Goal: Task Accomplishment & Management: Use online tool/utility

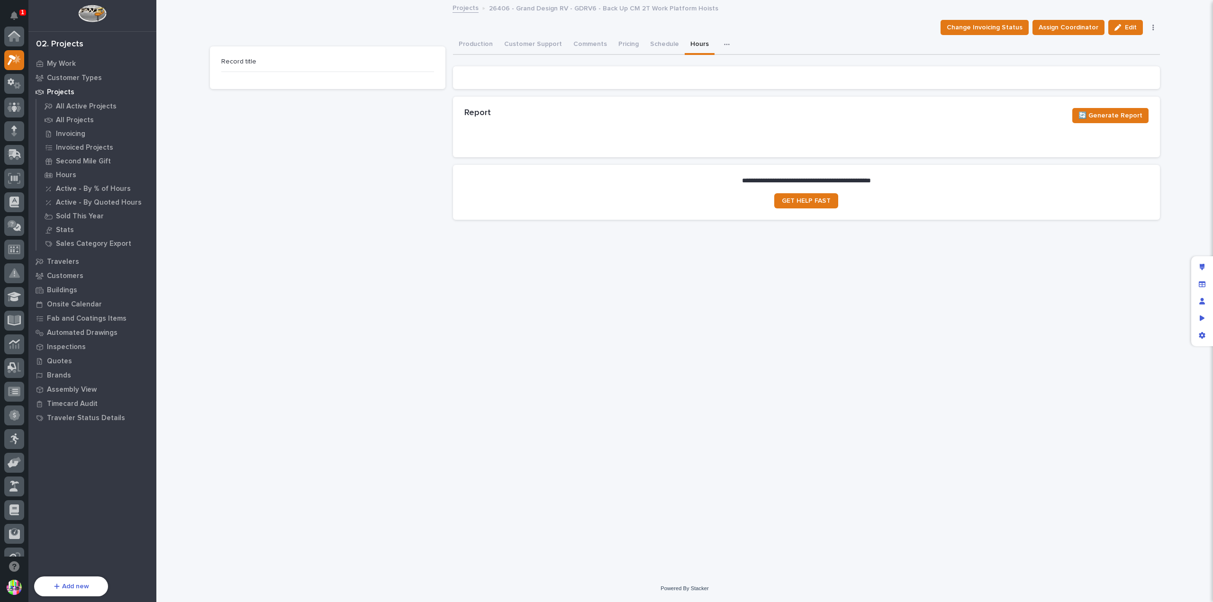
scroll to position [24, 0]
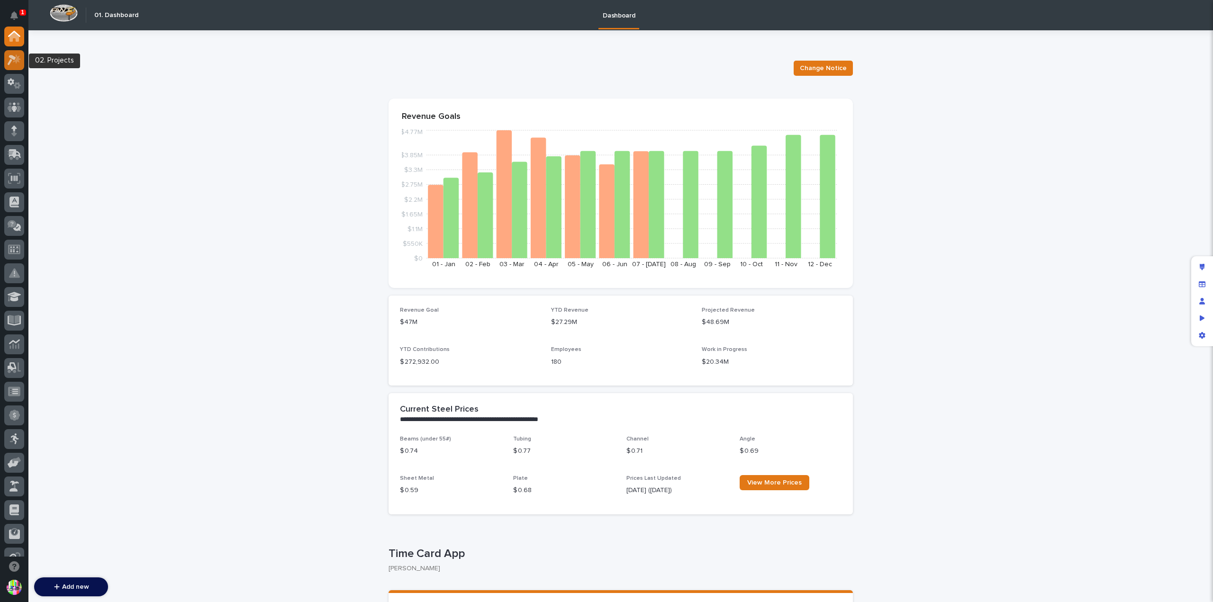
click at [11, 62] on icon at bounding box center [15, 59] width 14 height 11
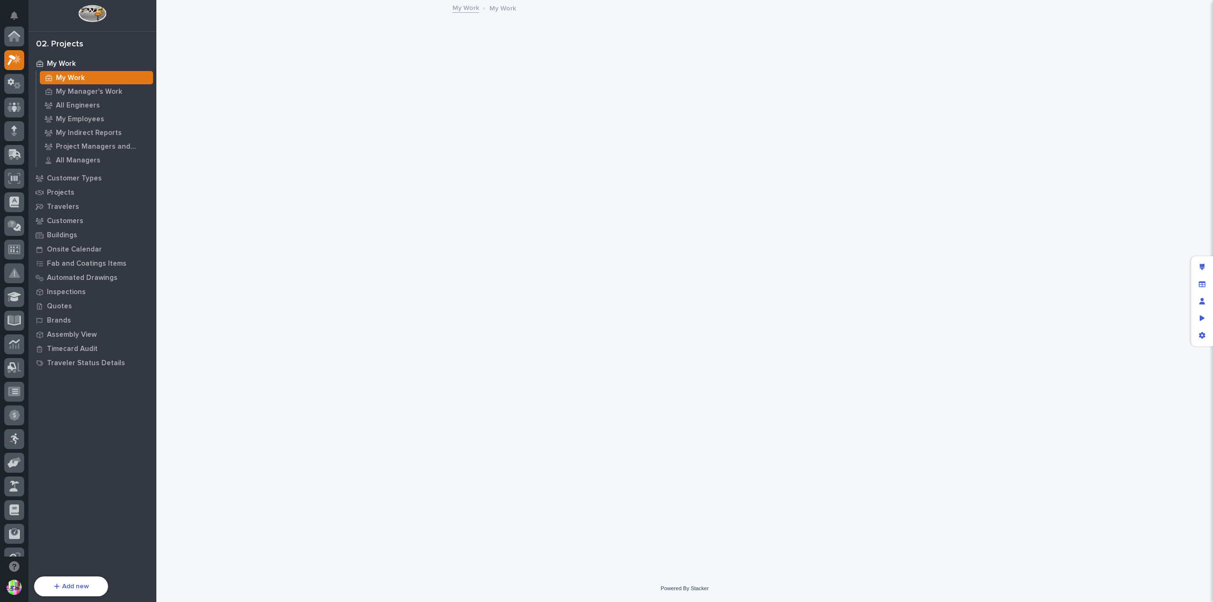
scroll to position [24, 0]
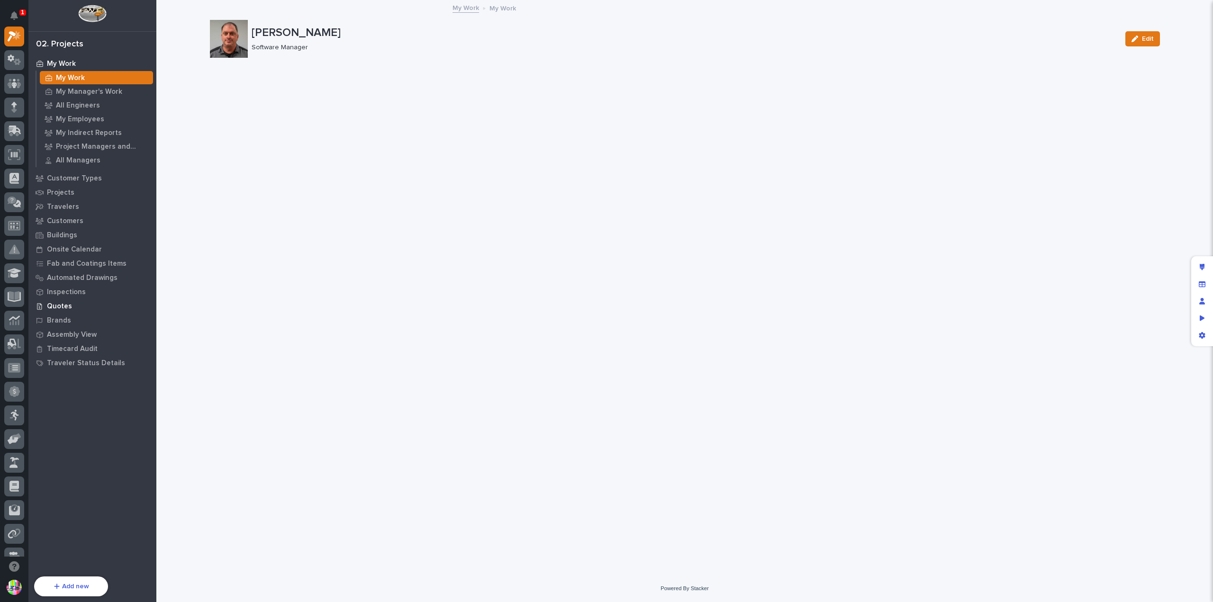
click at [68, 308] on p "Quotes" at bounding box center [59, 306] width 25 height 9
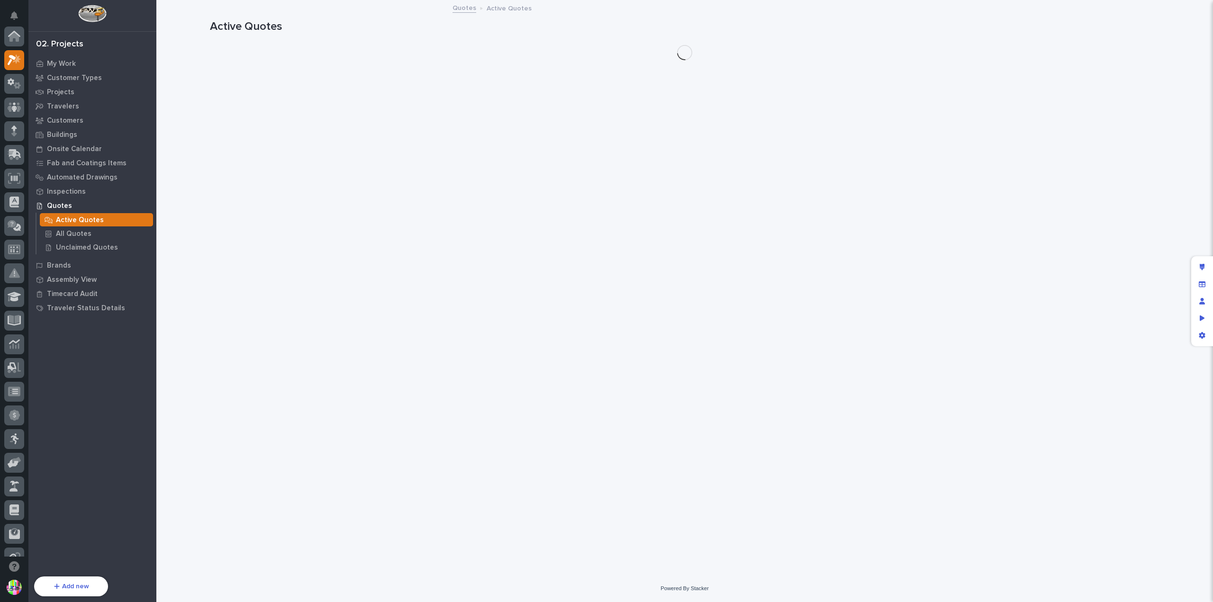
scroll to position [24, 0]
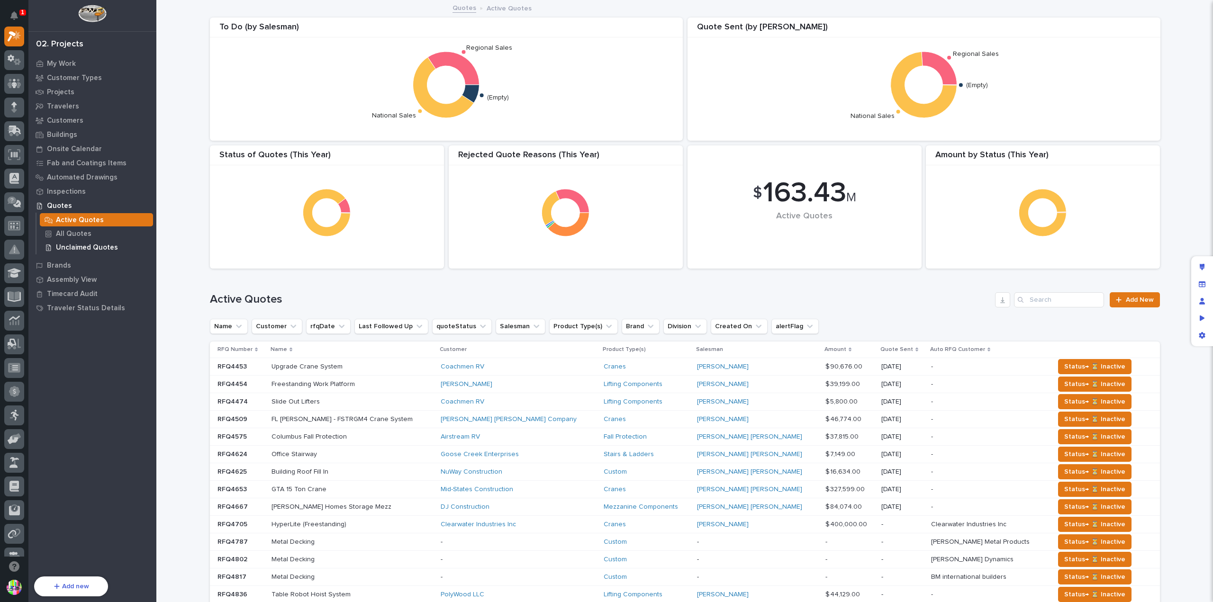
click at [99, 245] on p "Unclaimed Quotes" at bounding box center [87, 248] width 62 height 9
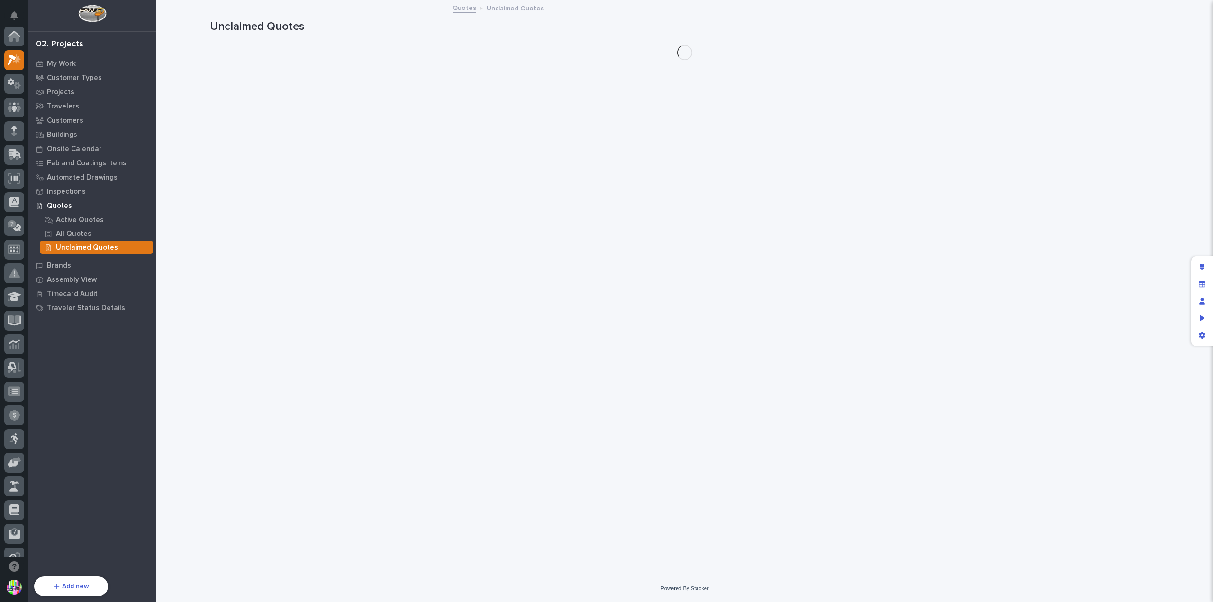
scroll to position [24, 0]
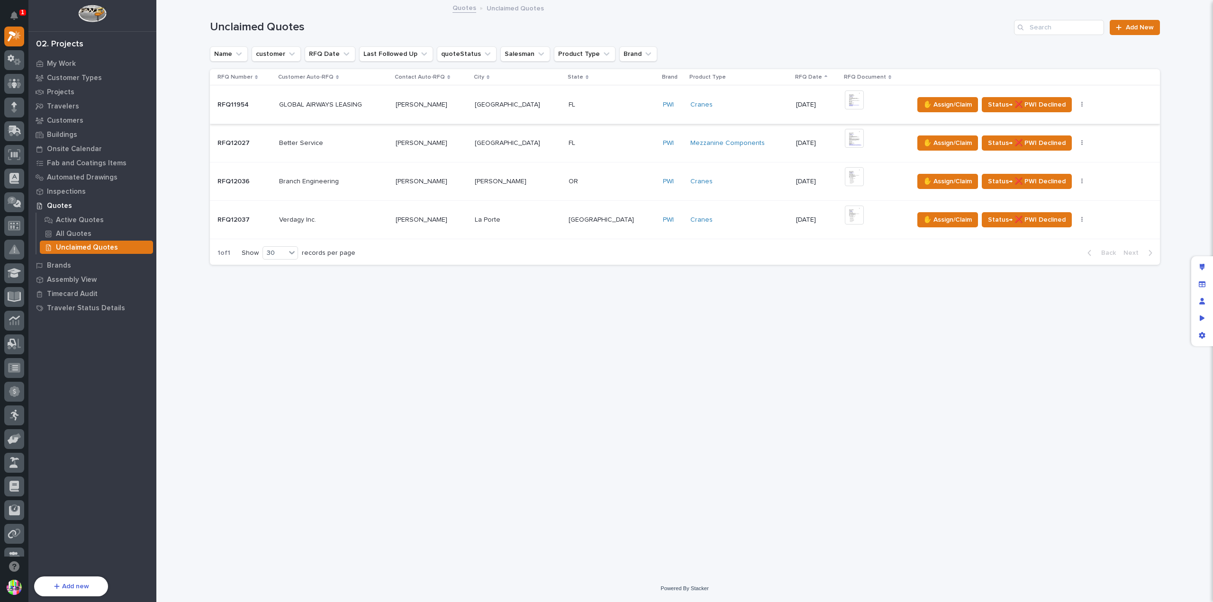
click at [845, 100] on img at bounding box center [854, 100] width 19 height 19
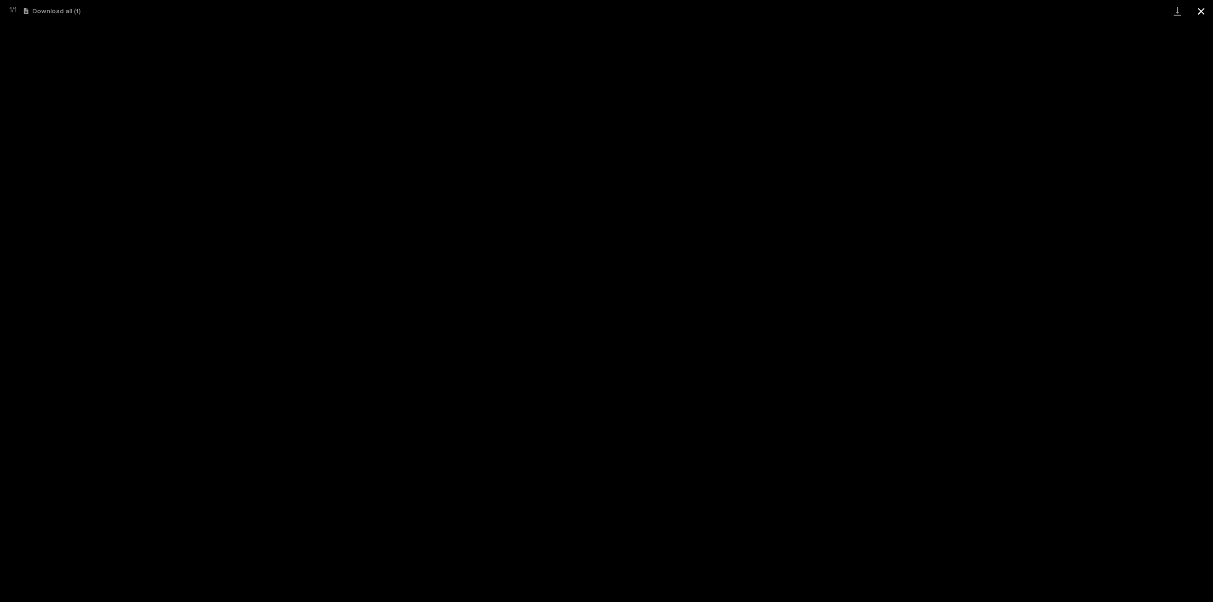
click at [1193, 14] on button "Close gallery" at bounding box center [1201, 11] width 24 height 22
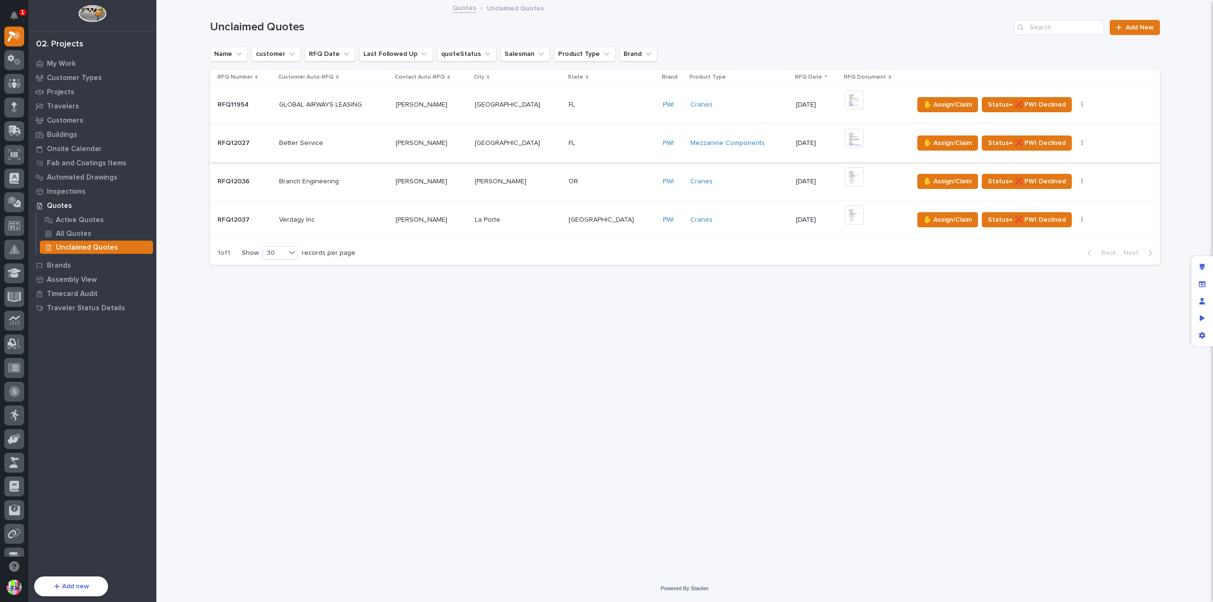
click at [845, 133] on img at bounding box center [854, 138] width 19 height 19
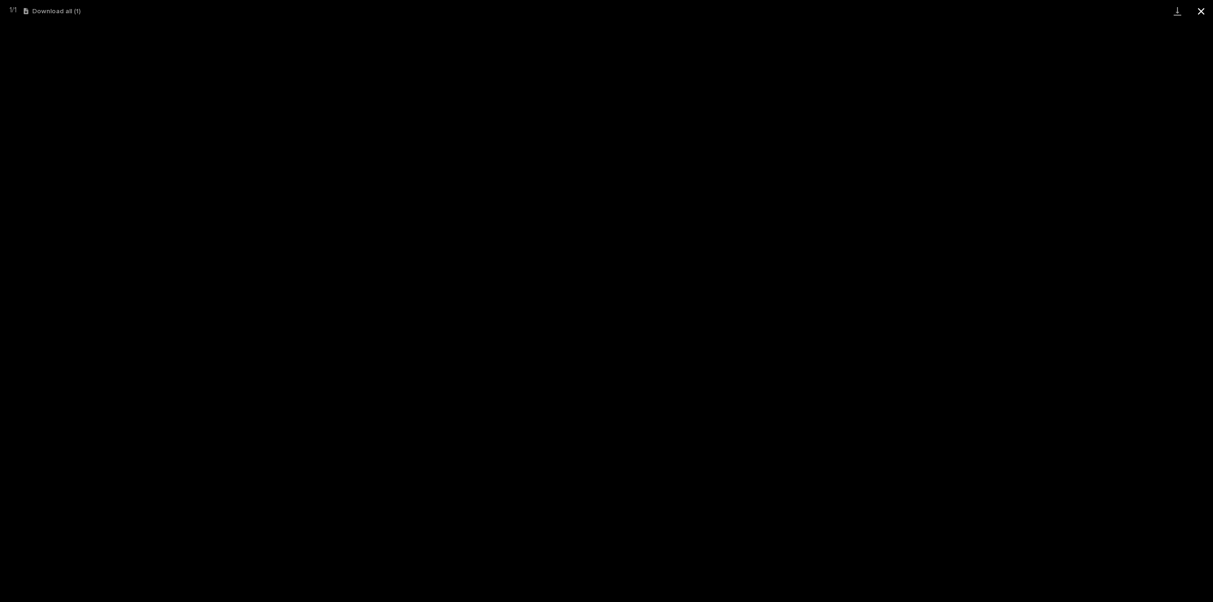
drag, startPoint x: 835, startPoint y: 133, endPoint x: 1195, endPoint y: 11, distance: 379.9
click at [1195, 11] on button "Close gallery" at bounding box center [1201, 11] width 24 height 22
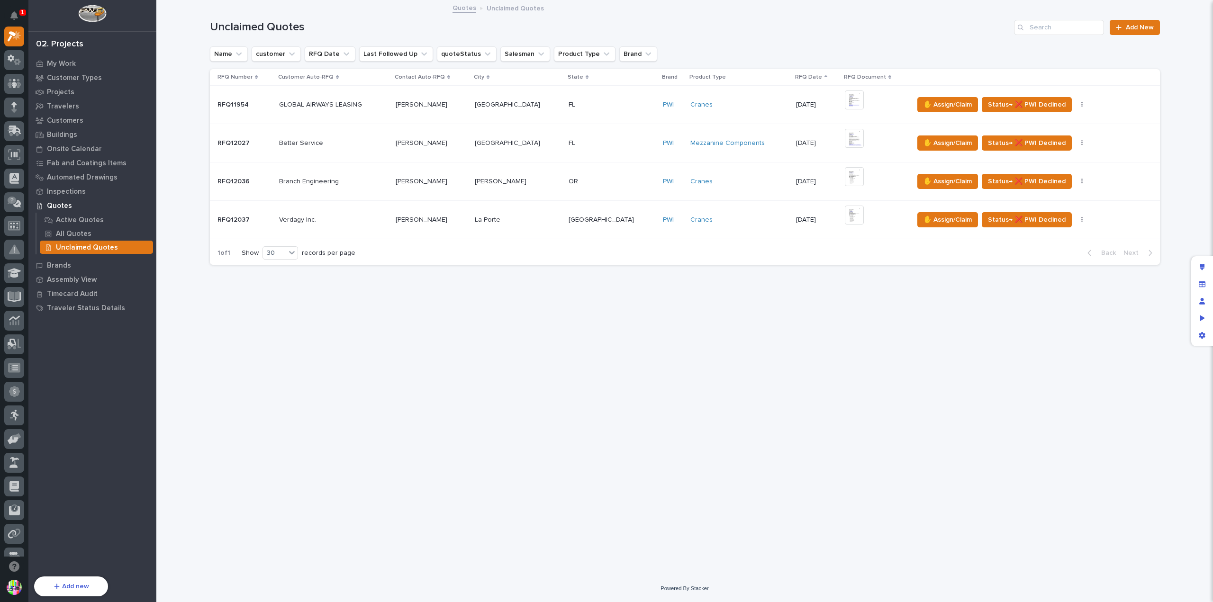
click at [1197, 12] on body "1 Workspaces PWI Portal My Settings Log Out 02. Projects My Work Customer Types…" at bounding box center [606, 301] width 1213 height 602
click at [845, 177] on img at bounding box center [854, 176] width 19 height 19
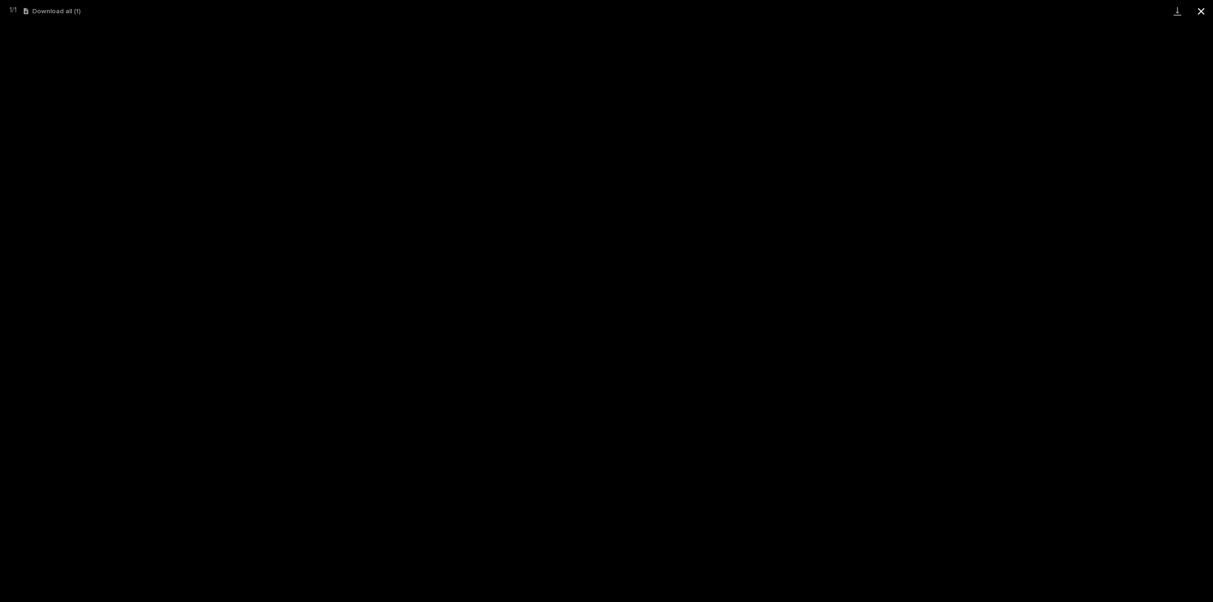
click at [1193, 12] on button "Close gallery" at bounding box center [1201, 11] width 24 height 22
